Goal: Task Accomplishment & Management: Complete application form

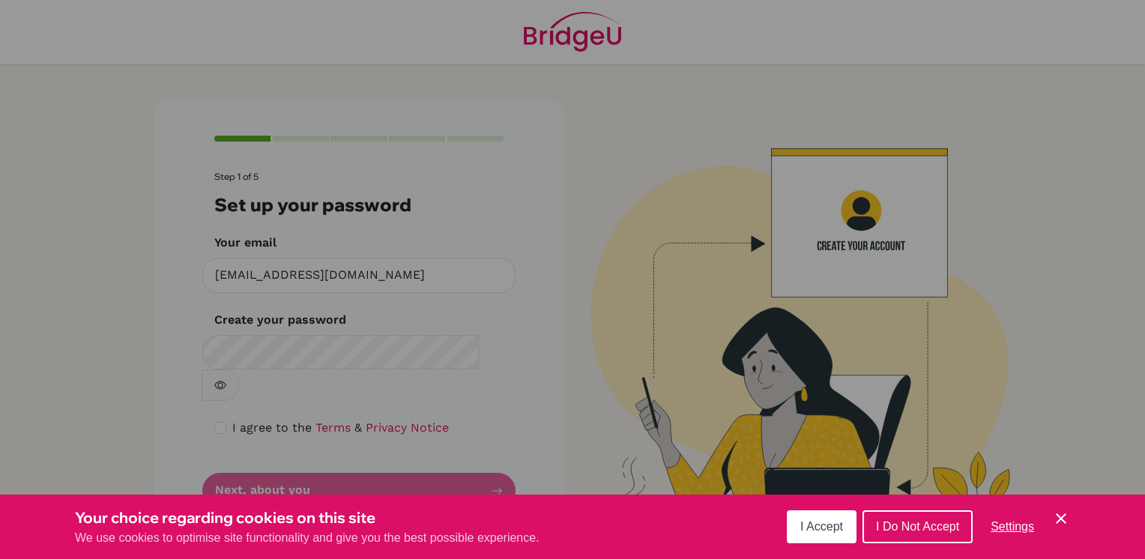
click at [817, 530] on span "I Accept" at bounding box center [821, 526] width 43 height 13
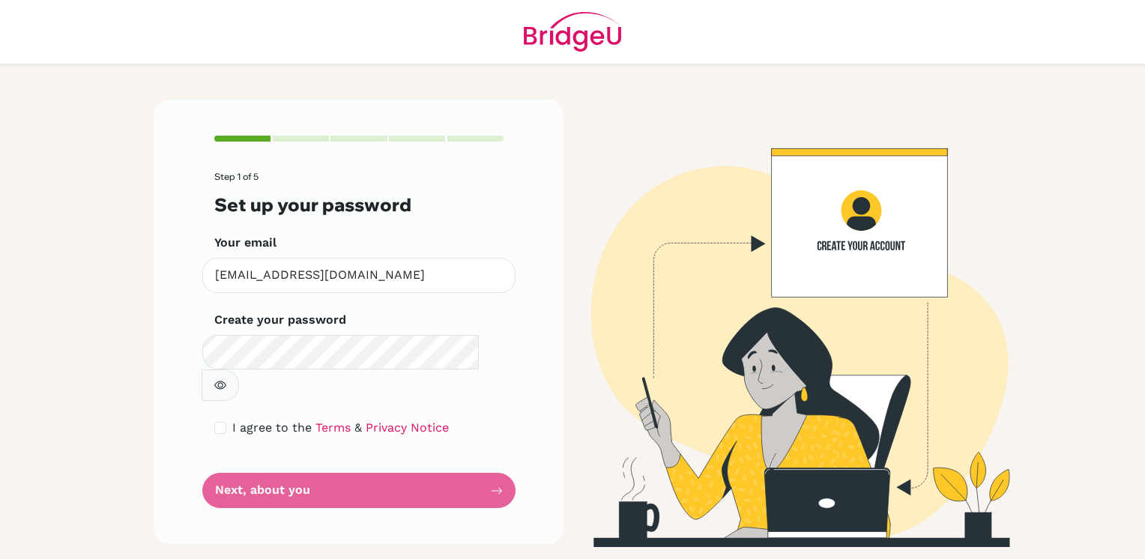
click at [220, 406] on form "Step 1 of 5 Set up your password Your email cis2300339@studentscis.com Invalid …" at bounding box center [358, 340] width 289 height 336
click at [222, 422] on input "checkbox" at bounding box center [220, 428] width 12 height 12
checkbox input "true"
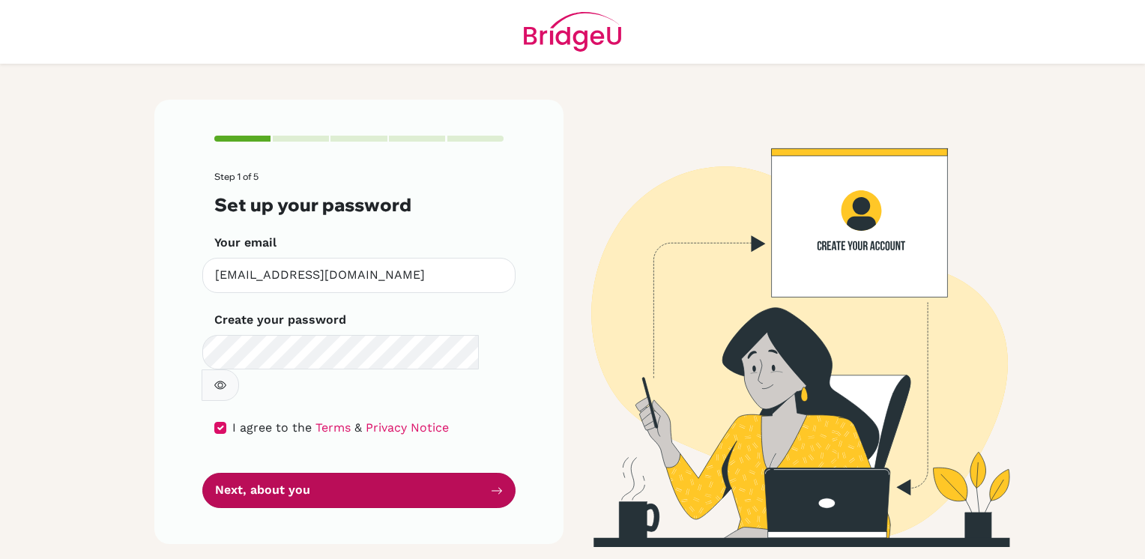
click at [246, 473] on button "Next, about you" at bounding box center [358, 490] width 313 height 35
click at [257, 473] on button "Next, about you" at bounding box center [358, 490] width 313 height 35
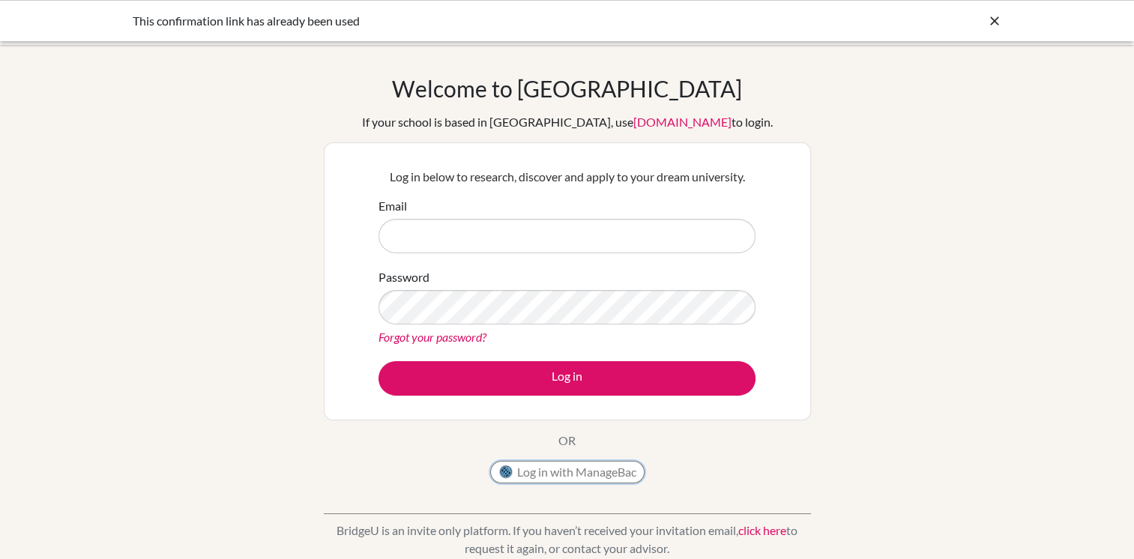
click at [587, 481] on button "Log in with ManageBac" at bounding box center [567, 472] width 154 height 22
